Goal: Task Accomplishment & Management: Complete application form

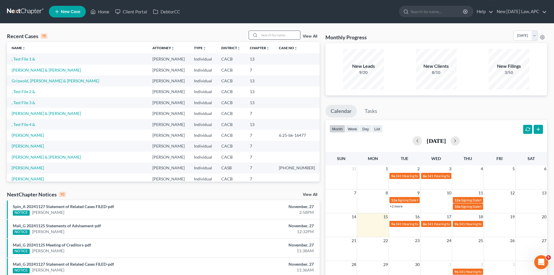
click at [265, 35] on input "search" at bounding box center [279, 35] width 41 height 8
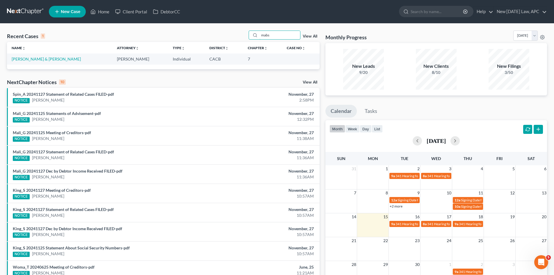
type input "mabs"
click at [11, 59] on td "[PERSON_NAME] & [PERSON_NAME]" at bounding box center [59, 59] width 105 height 11
click at [15, 60] on link "[PERSON_NAME] & [PERSON_NAME]" at bounding box center [46, 58] width 69 height 5
select select "4"
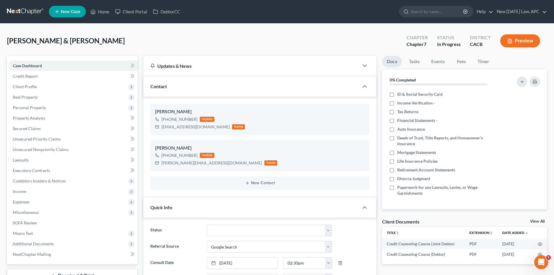
scroll to position [523, 0]
click at [19, 200] on span "Expenses" at bounding box center [21, 201] width 17 height 5
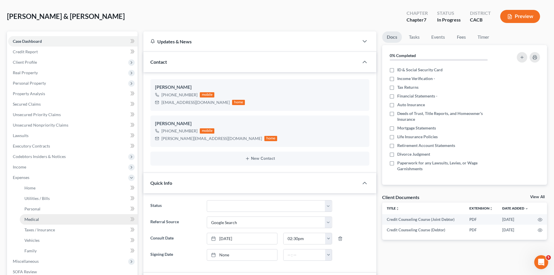
scroll to position [58, 0]
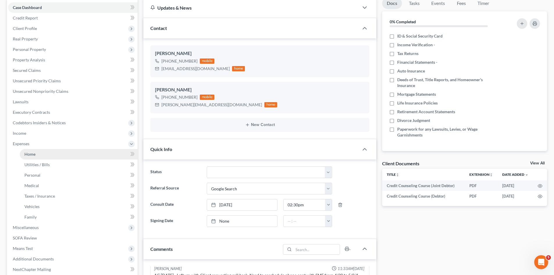
click at [37, 155] on link "Home" at bounding box center [79, 154] width 118 height 10
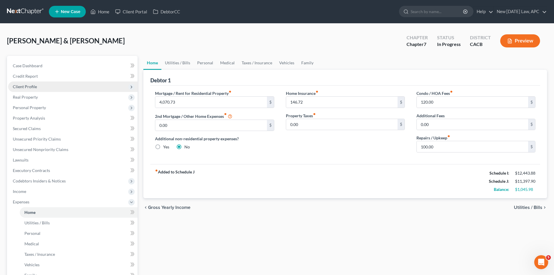
click at [37, 85] on span "Client Profile" at bounding box center [72, 86] width 129 height 10
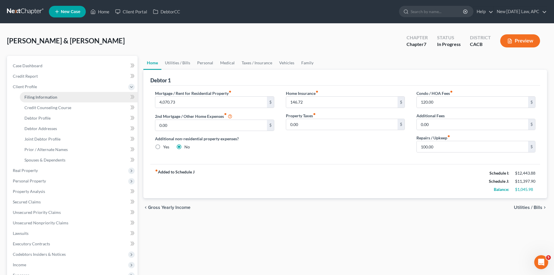
click at [34, 98] on span "Filing Information" at bounding box center [40, 97] width 33 height 5
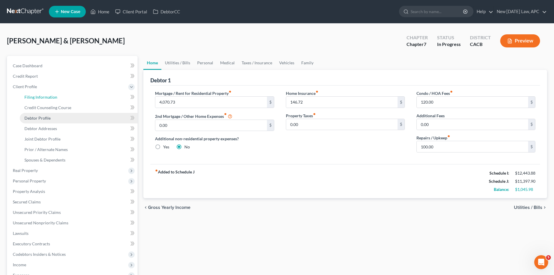
select select "1"
select select "0"
select select "4"
select select "1"
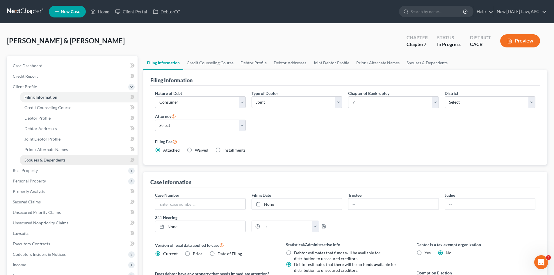
click at [49, 161] on span "Spouses & Dependents" at bounding box center [44, 159] width 41 height 5
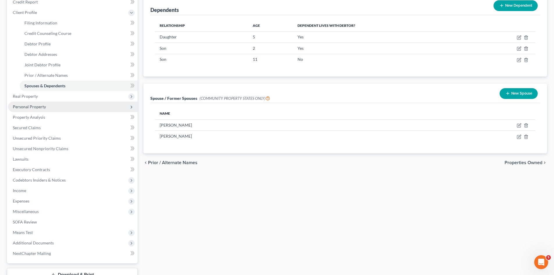
scroll to position [87, 0]
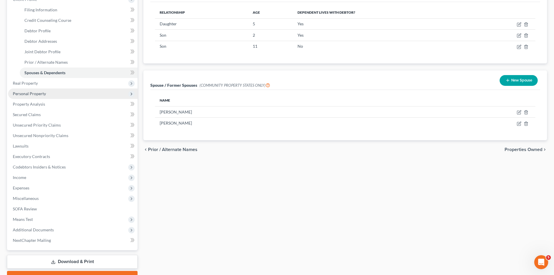
click at [35, 183] on span "Expenses" at bounding box center [72, 188] width 129 height 10
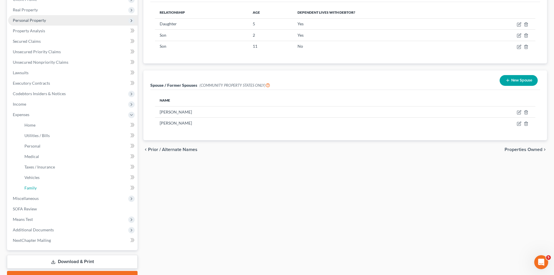
click at [35, 183] on link "Family" at bounding box center [79, 188] width 118 height 10
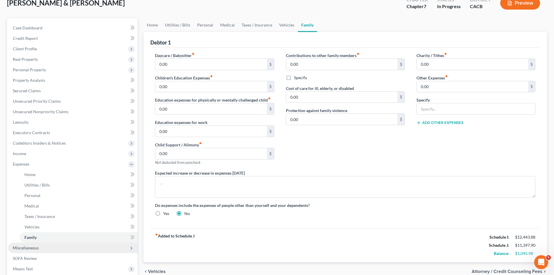
scroll to position [29, 0]
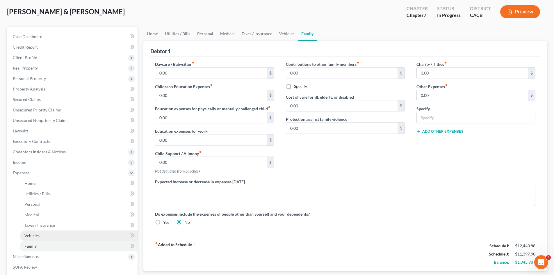
click at [37, 237] on span "Vehicles" at bounding box center [31, 235] width 15 height 5
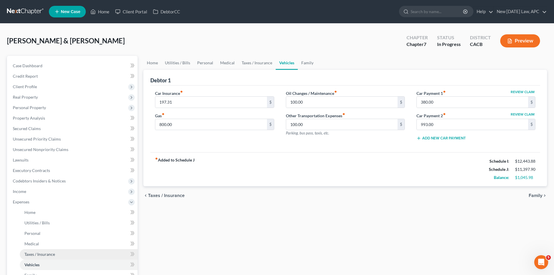
click at [49, 255] on span "Taxes / Insurance" at bounding box center [39, 254] width 31 height 5
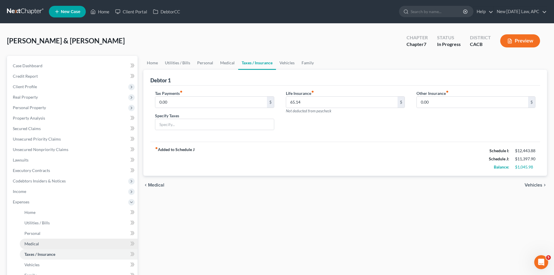
click at [34, 245] on span "Medical" at bounding box center [31, 243] width 15 height 5
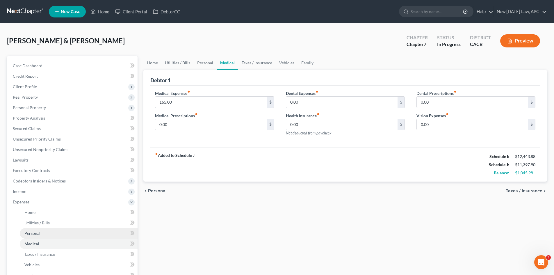
click at [43, 235] on link "Personal" at bounding box center [79, 233] width 118 height 10
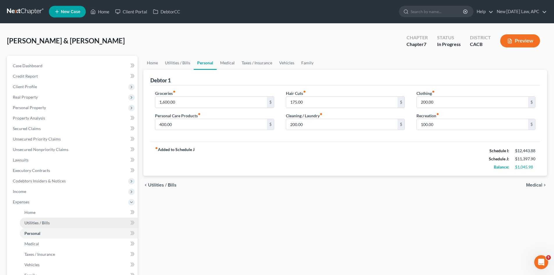
click at [45, 225] on span "Utilities / Bills" at bounding box center [36, 222] width 25 height 5
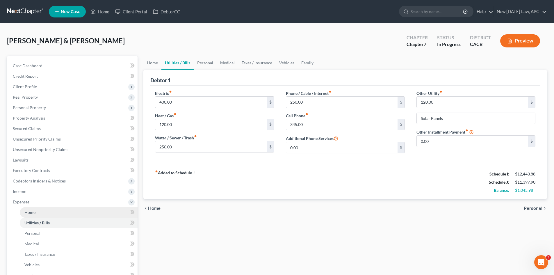
click at [43, 214] on link "Home" at bounding box center [79, 212] width 118 height 10
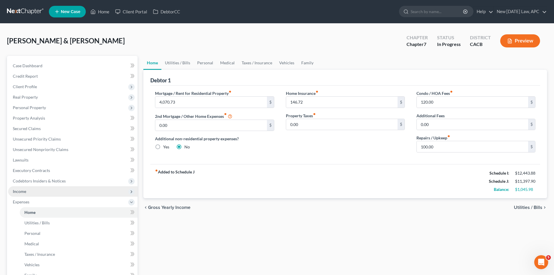
click at [21, 190] on span "Income" at bounding box center [19, 191] width 13 height 5
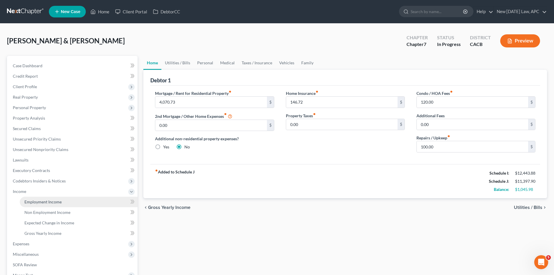
click at [33, 202] on span "Employment Income" at bounding box center [42, 201] width 37 height 5
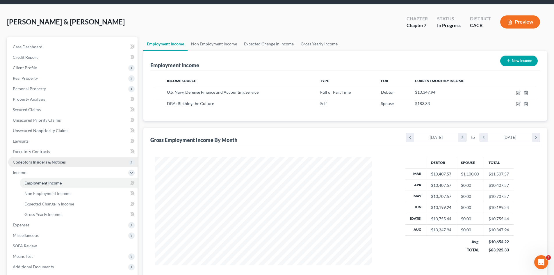
scroll to position [29, 0]
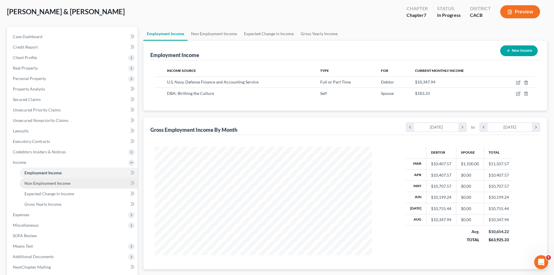
click at [51, 182] on span "Non Employment Income" at bounding box center [47, 183] width 46 height 5
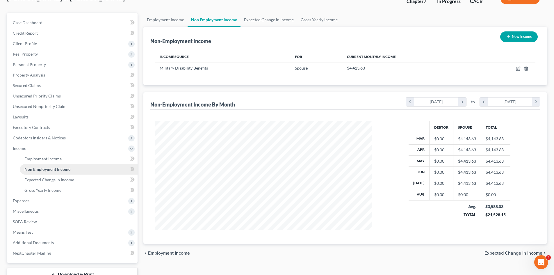
scroll to position [58, 0]
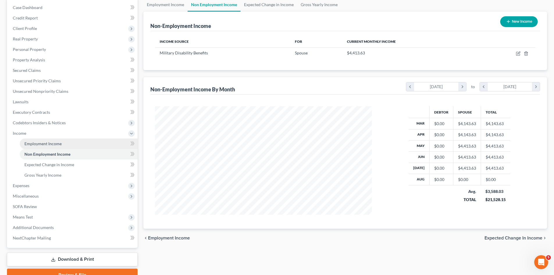
click at [62, 144] on link "Employment Income" at bounding box center [79, 143] width 118 height 10
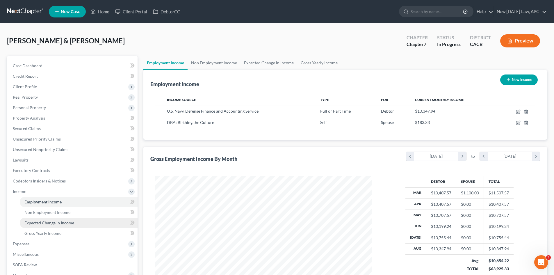
scroll to position [108, 229]
click at [74, 223] on link "Expected Change in Income" at bounding box center [79, 223] width 118 height 10
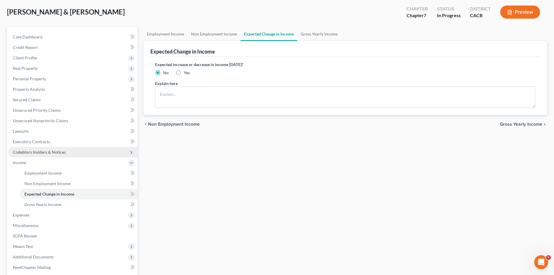
scroll to position [29, 0]
click at [62, 206] on link "Gross Yearly Income" at bounding box center [79, 205] width 118 height 10
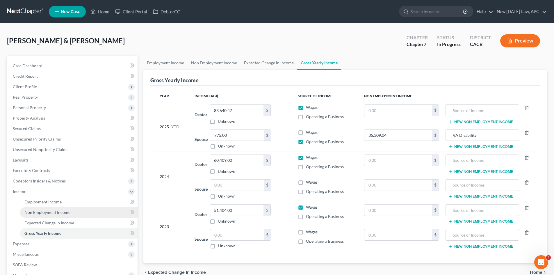
click at [62, 212] on span "Non Employment Income" at bounding box center [47, 212] width 46 height 5
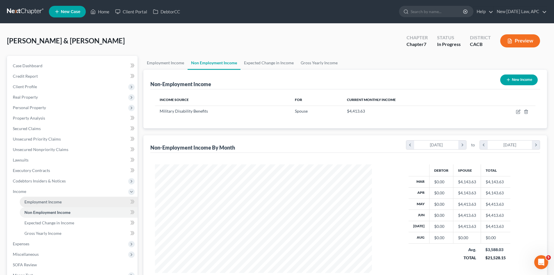
click at [62, 202] on link "Employment Income" at bounding box center [79, 202] width 118 height 10
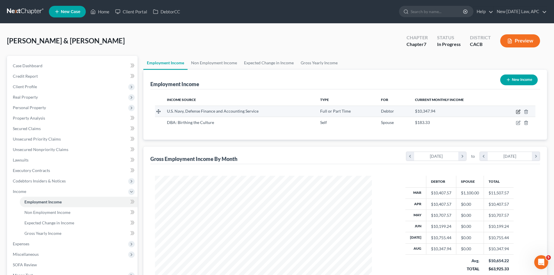
click at [518, 112] on icon "button" at bounding box center [518, 111] width 3 height 3
select select "0"
select select "15"
select select "0"
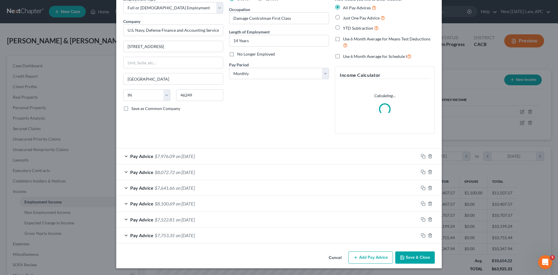
scroll to position [31, 0]
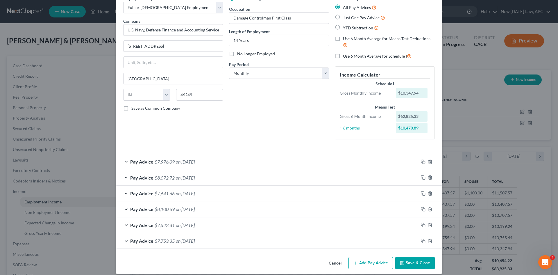
click at [171, 161] on span "$7,976.09" at bounding box center [165, 162] width 20 height 6
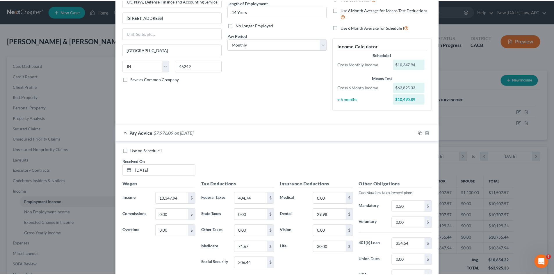
scroll to position [0, 0]
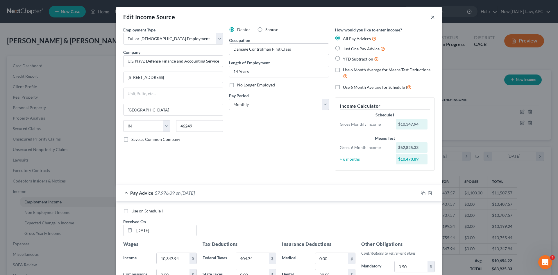
click at [431, 16] on button "×" at bounding box center [433, 16] width 4 height 7
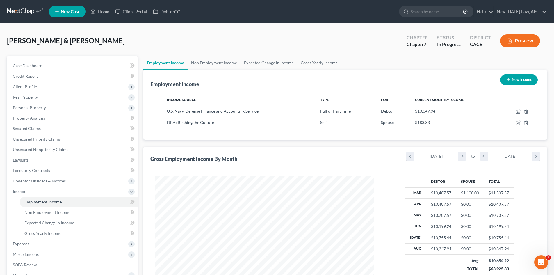
scroll to position [290723, 290603]
drag, startPoint x: 22, startPoint y: 241, endPoint x: 32, endPoint y: 245, distance: 10.8
click at [22, 241] on span "Expenses" at bounding box center [21, 243] width 17 height 5
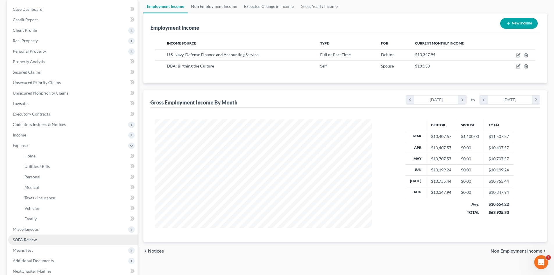
scroll to position [58, 0]
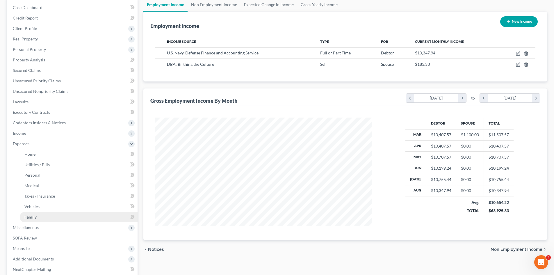
click at [55, 216] on link "Family" at bounding box center [79, 217] width 118 height 10
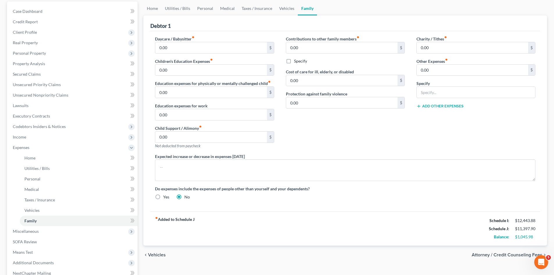
scroll to position [118, 0]
